Goal: Information Seeking & Learning: Find specific fact

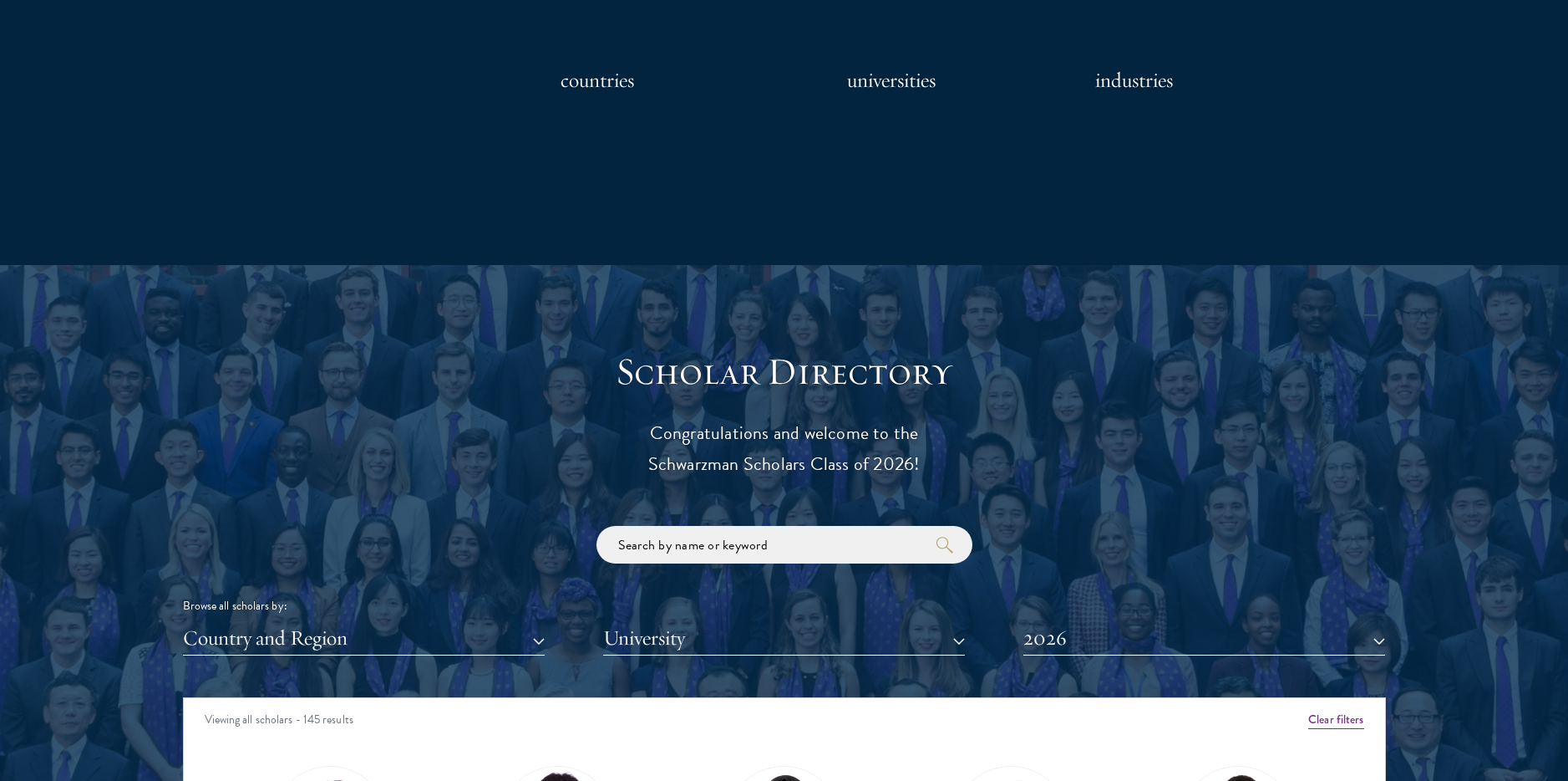
scroll to position [1714, 0]
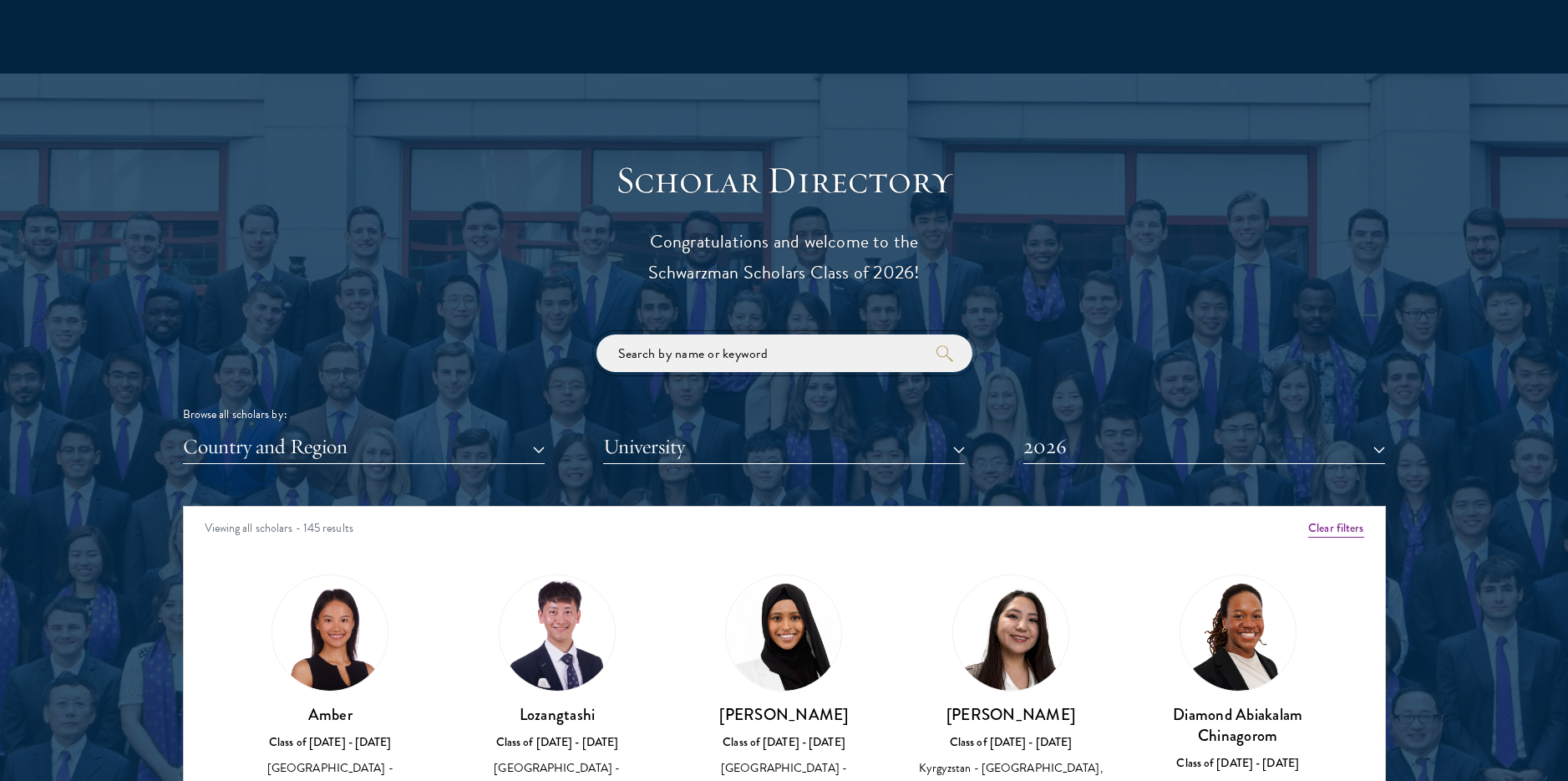
click at [826, 354] on input "search" at bounding box center [784, 353] width 376 height 38
paste input "[PERSON_NAME]"
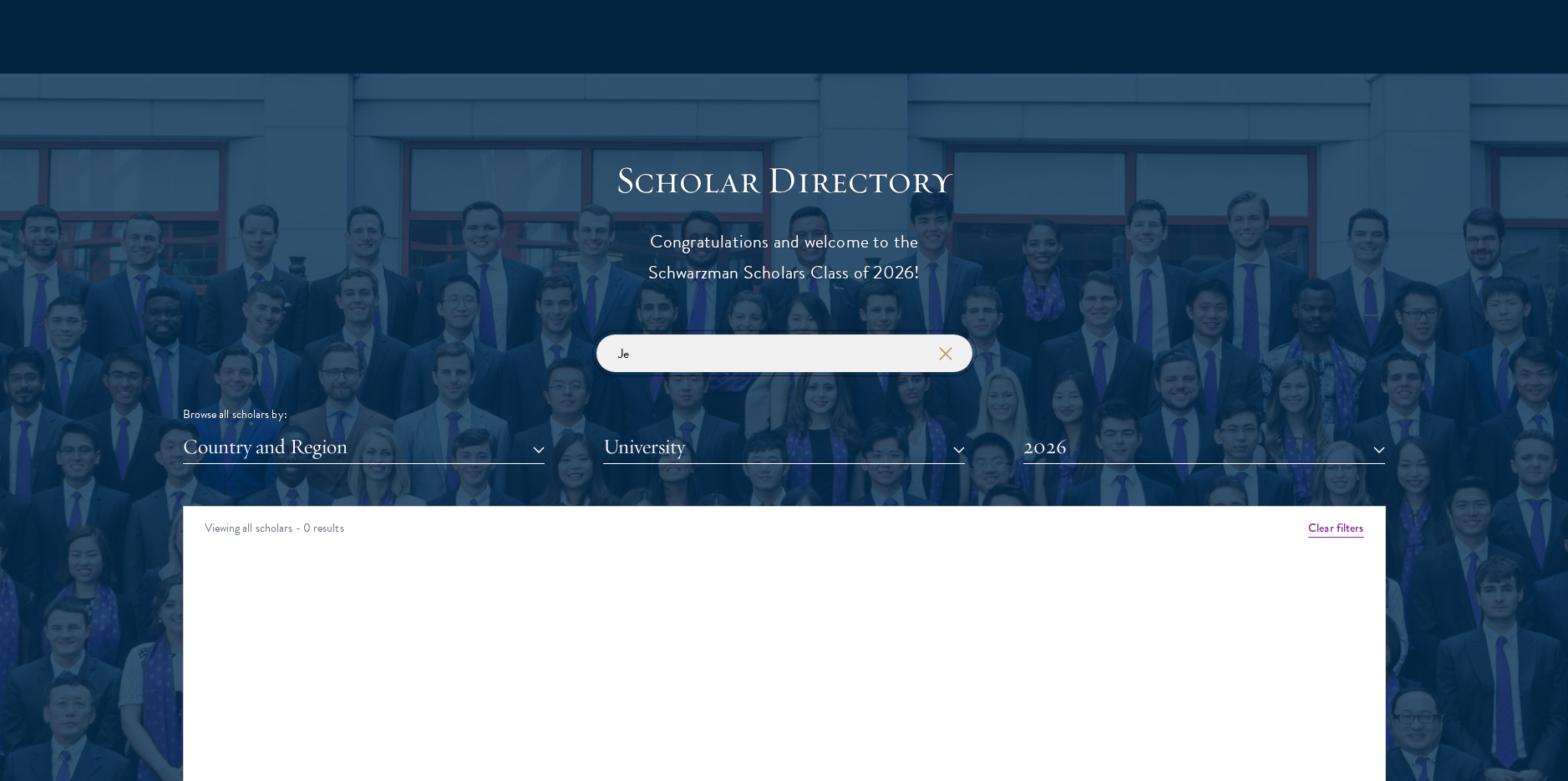
type input "J"
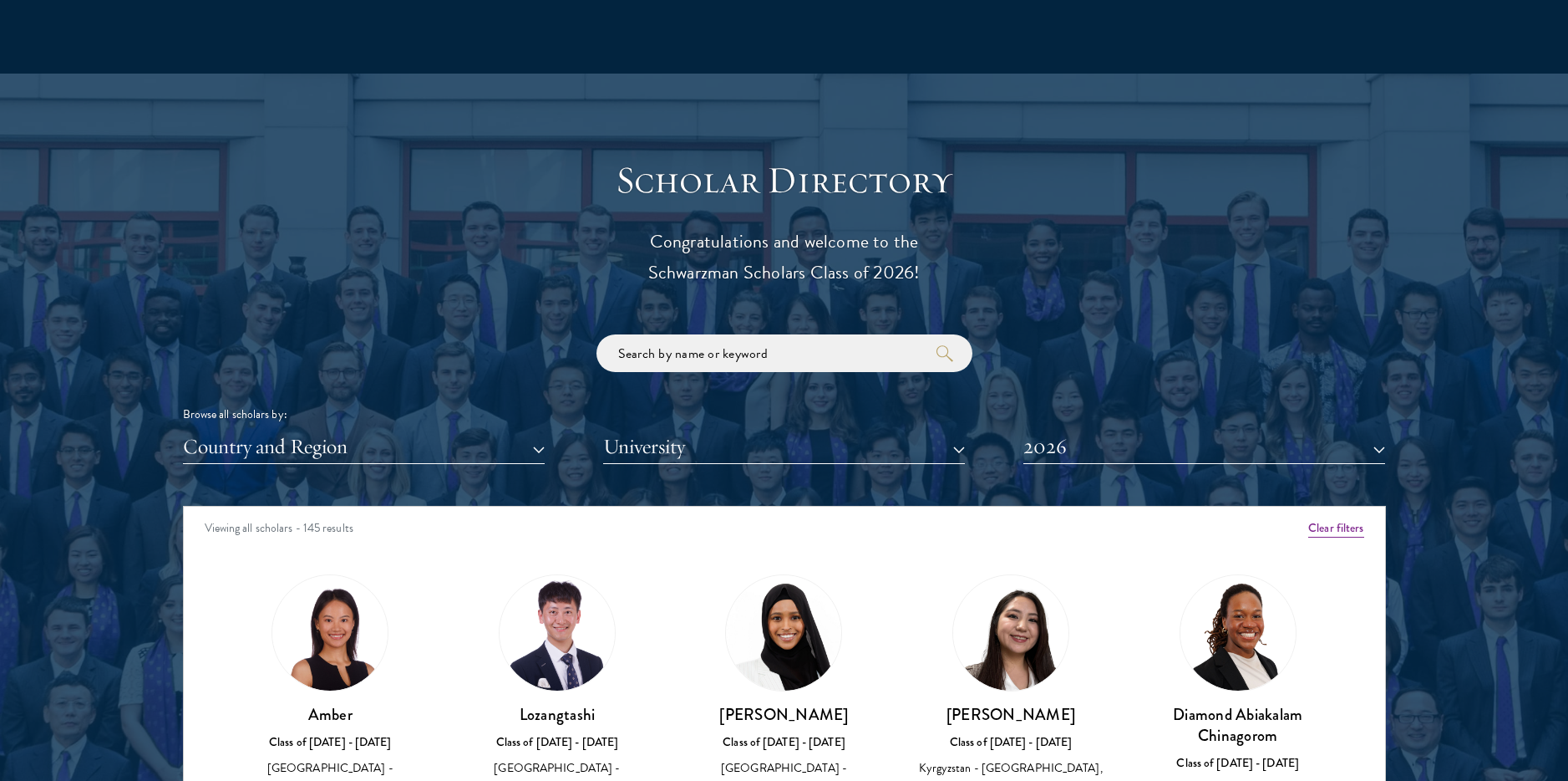
click at [486, 465] on div "Scholar Directory Congratulations and welcome to the Schwarzman Scholars Class …" at bounding box center [784, 582] width 1203 height 850
click at [477, 454] on button "Country and Region" at bounding box center [364, 447] width 362 height 35
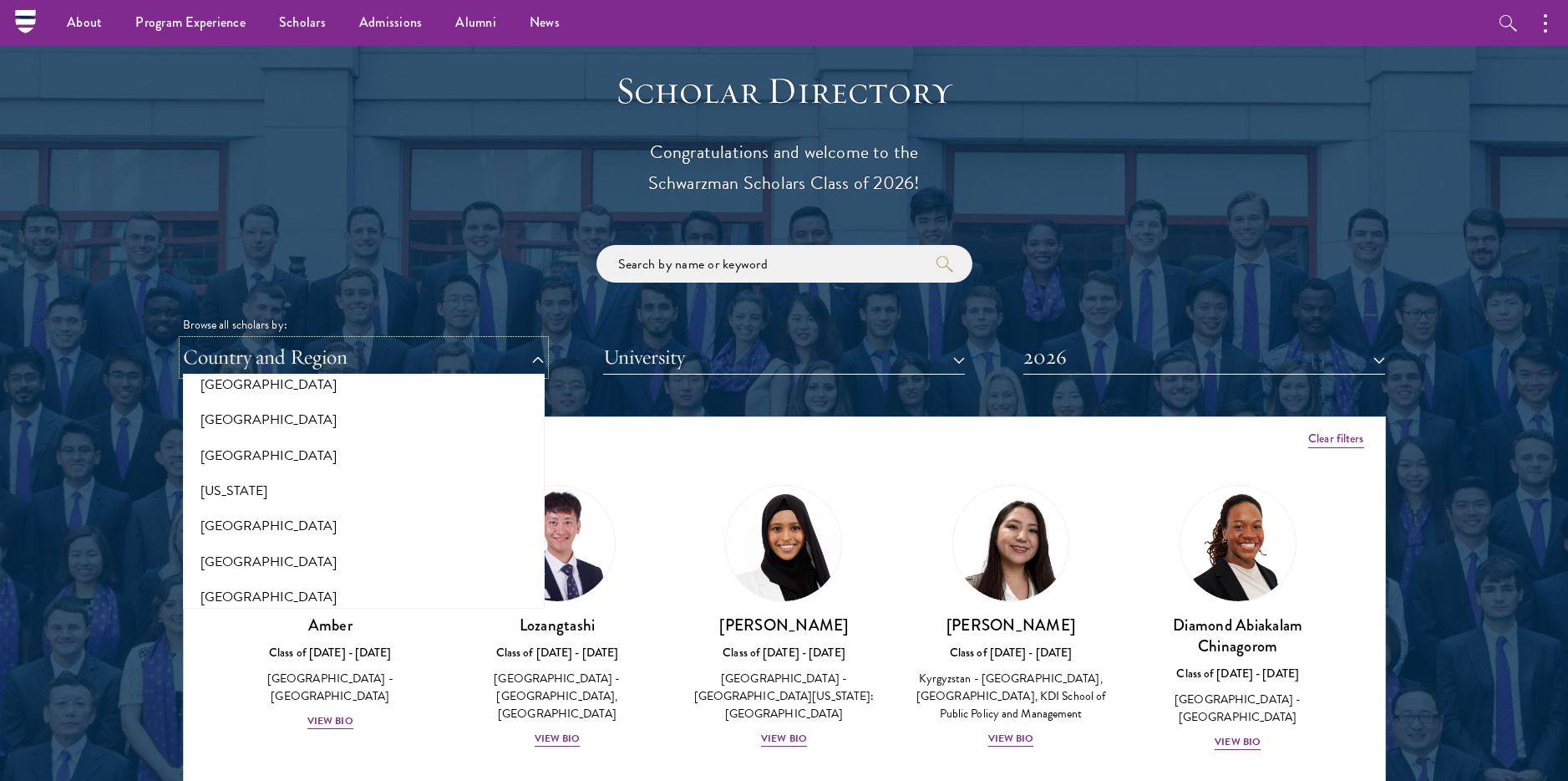
scroll to position [924, 0]
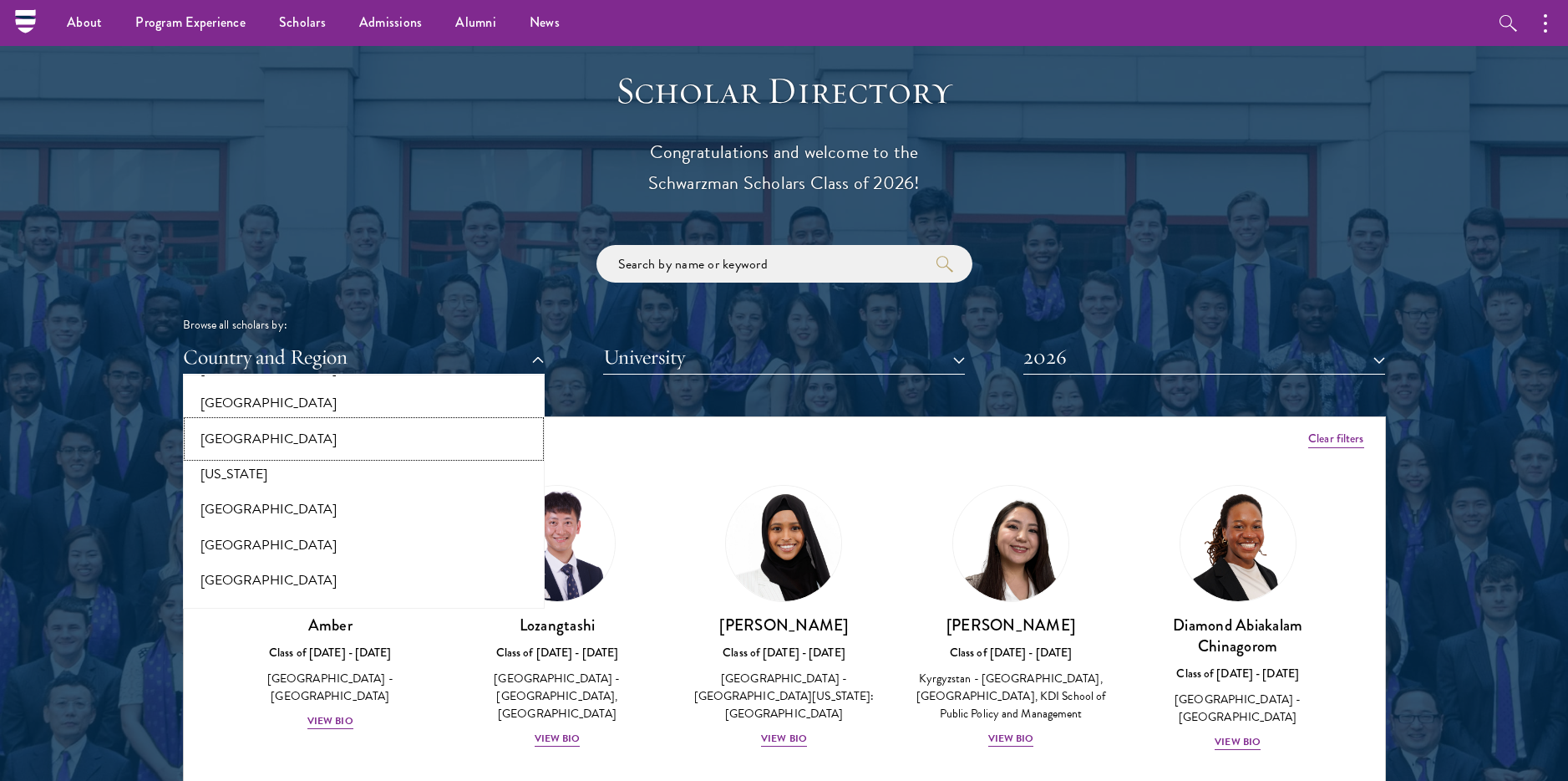
click at [235, 436] on button "[GEOGRAPHIC_DATA]" at bounding box center [364, 439] width 352 height 36
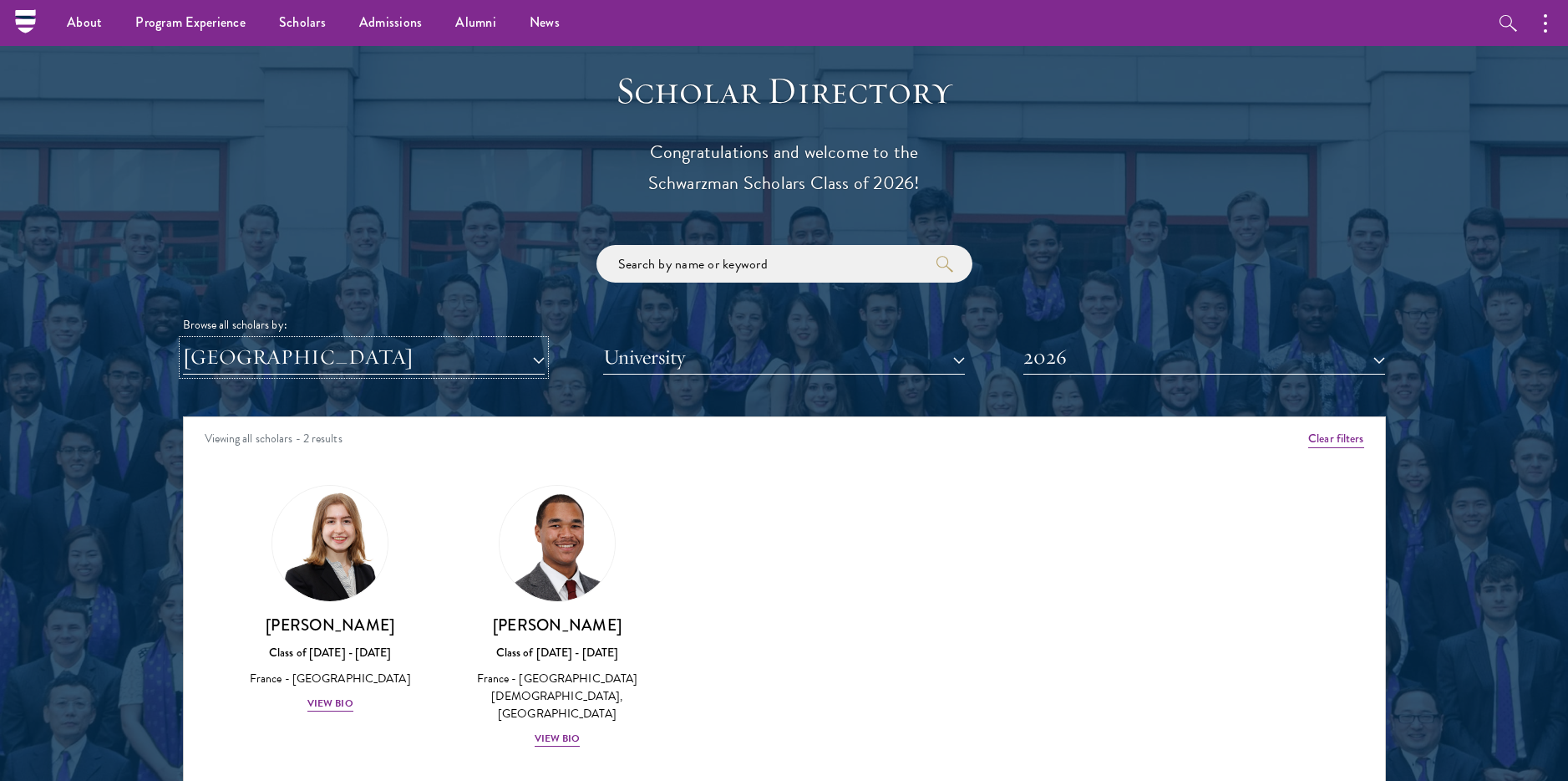
click at [537, 355] on button "[GEOGRAPHIC_DATA]" at bounding box center [364, 357] width 362 height 35
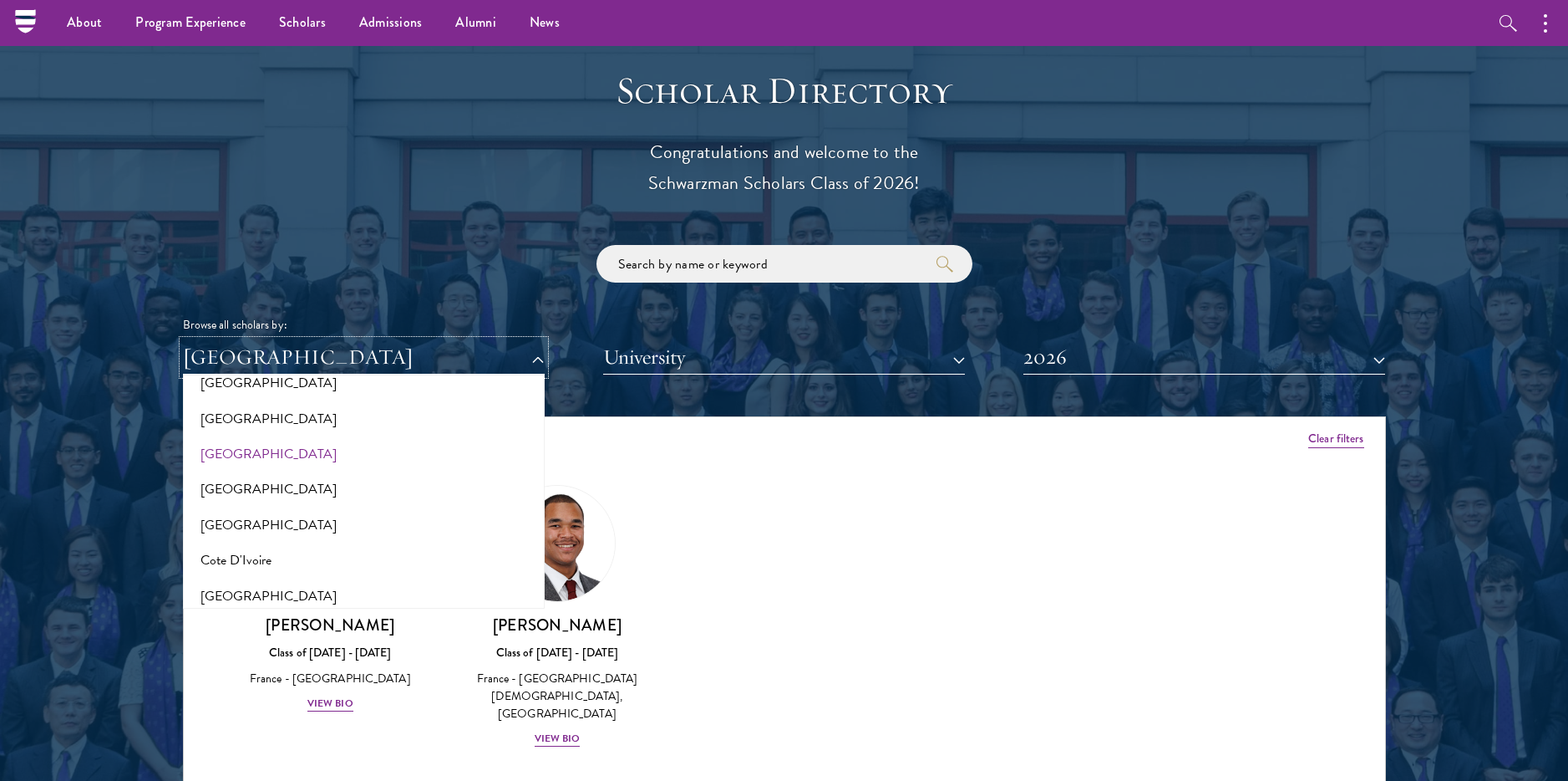
scroll to position [591, 0]
click at [240, 514] on button "[GEOGRAPHIC_DATA]" at bounding box center [364, 524] width 352 height 36
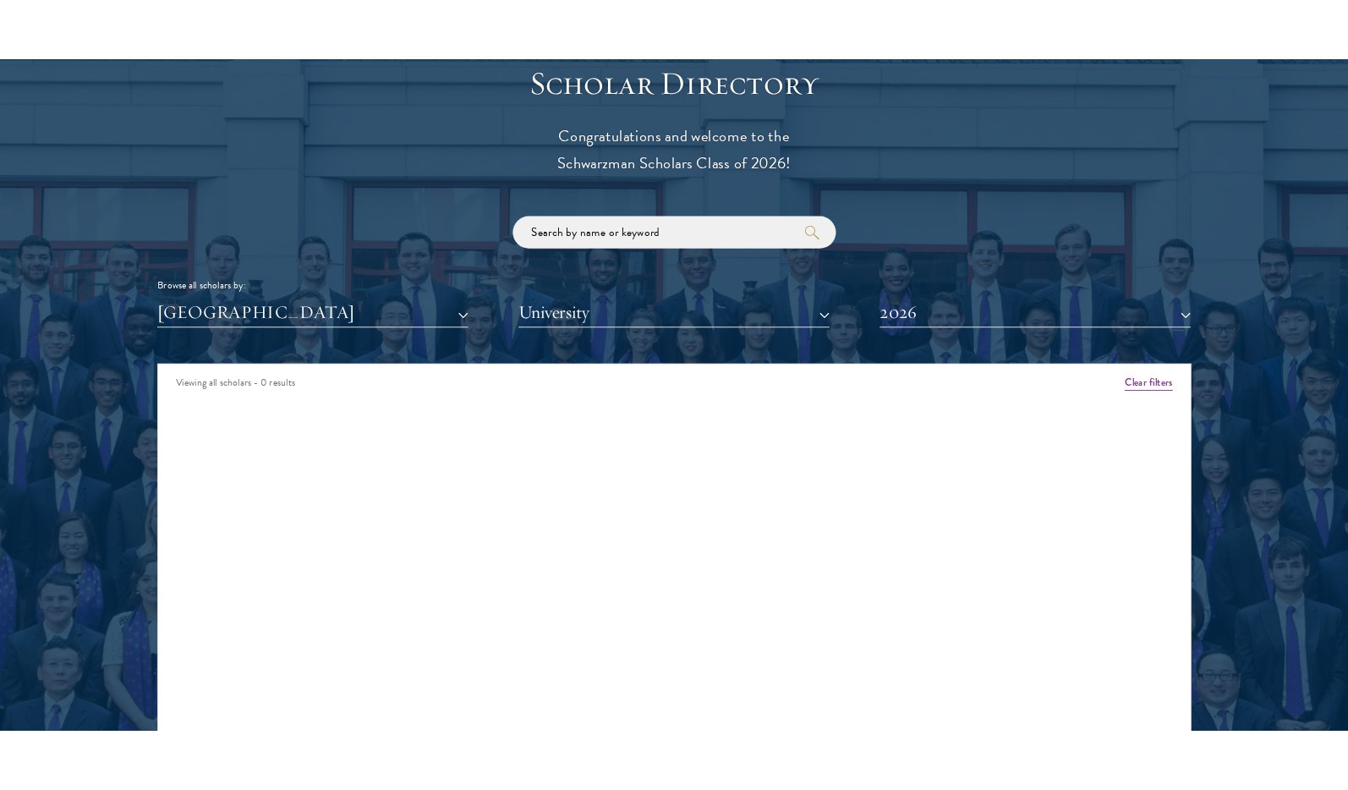
scroll to position [1899, 0]
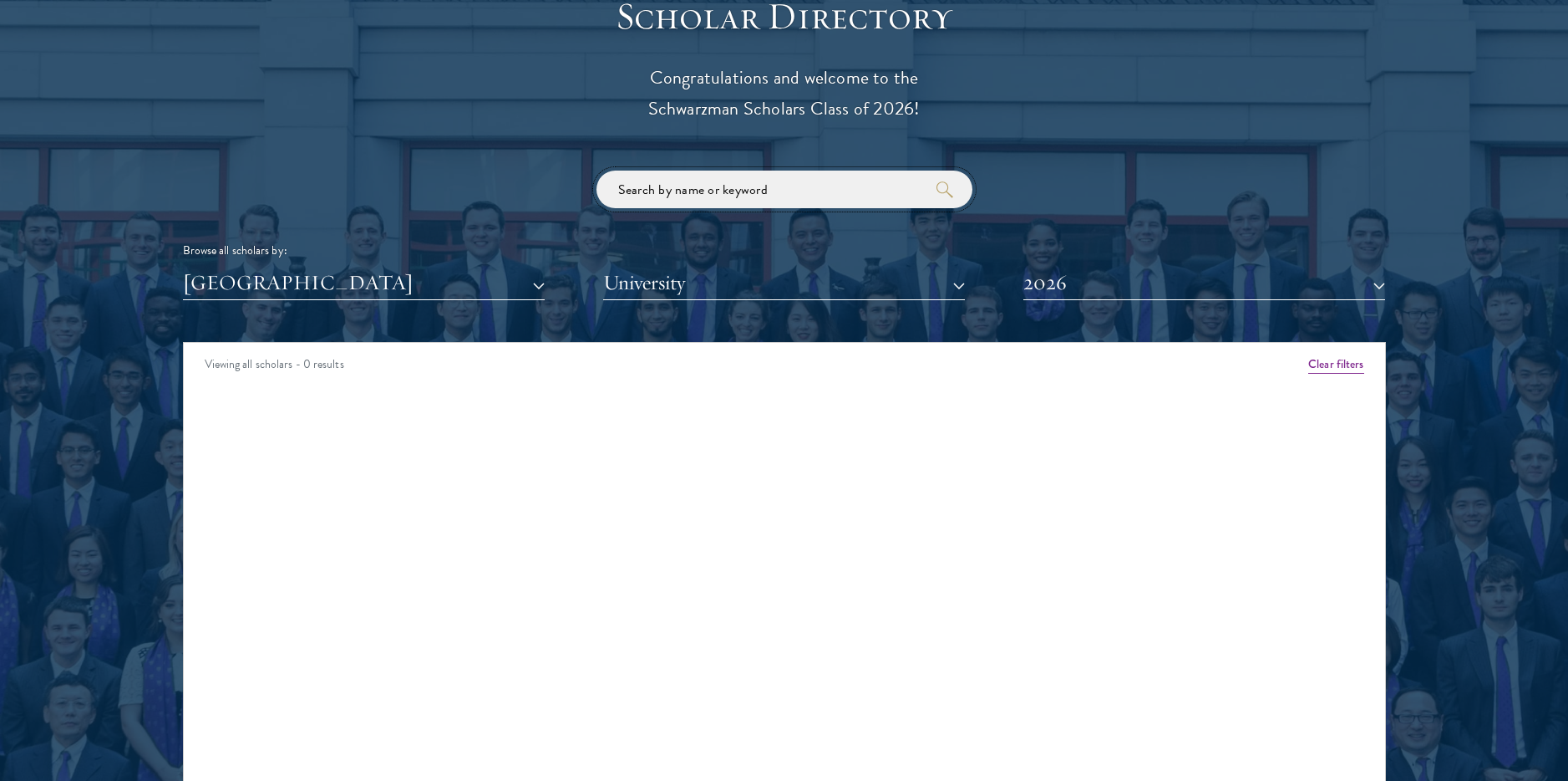
click at [849, 190] on input "search" at bounding box center [784, 190] width 376 height 38
click at [1103, 290] on button "2026" at bounding box center [1204, 283] width 362 height 35
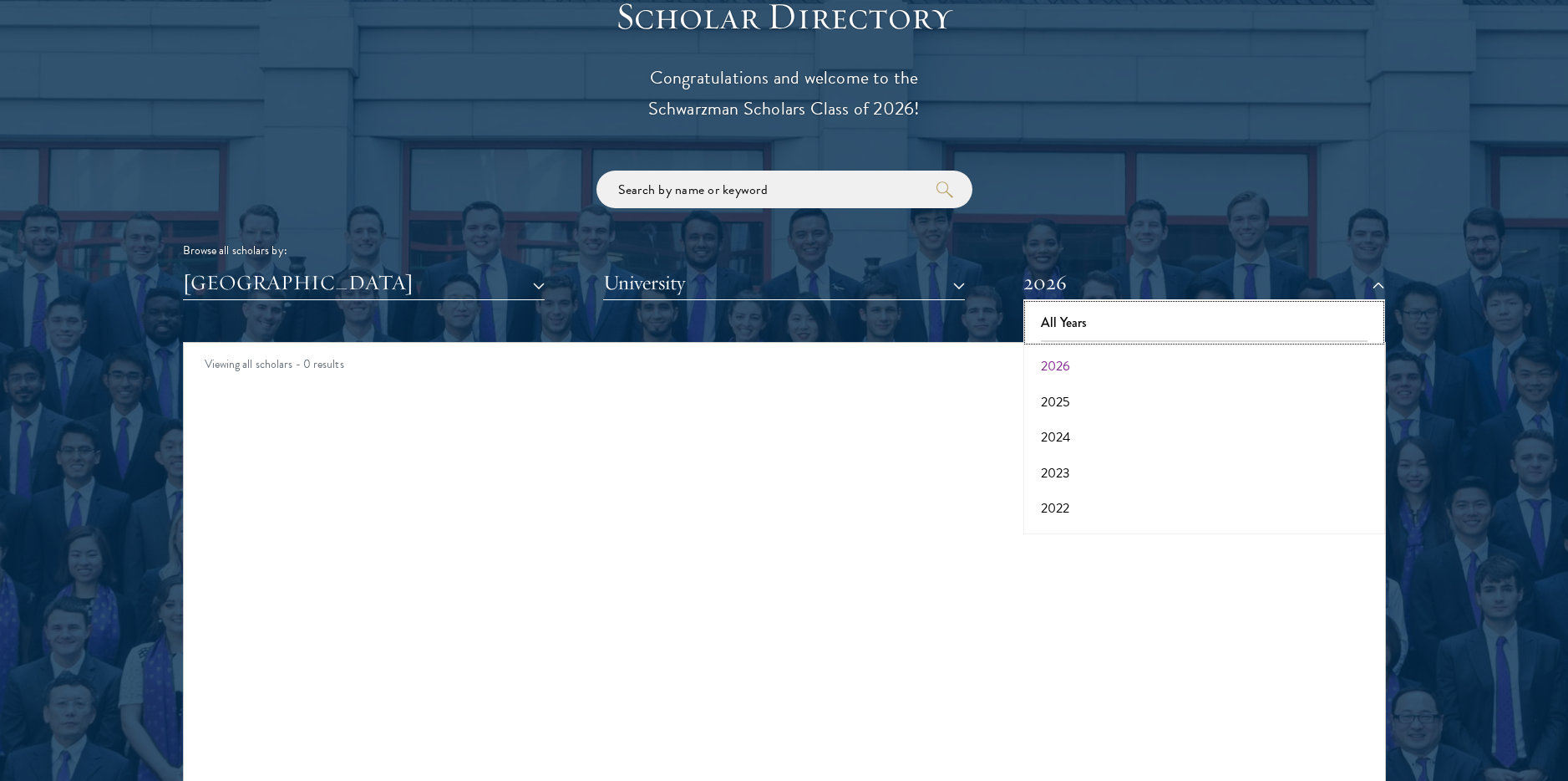
click at [1091, 336] on button "All Years" at bounding box center [1204, 323] width 352 height 36
